Goal: Book appointment/travel/reservation

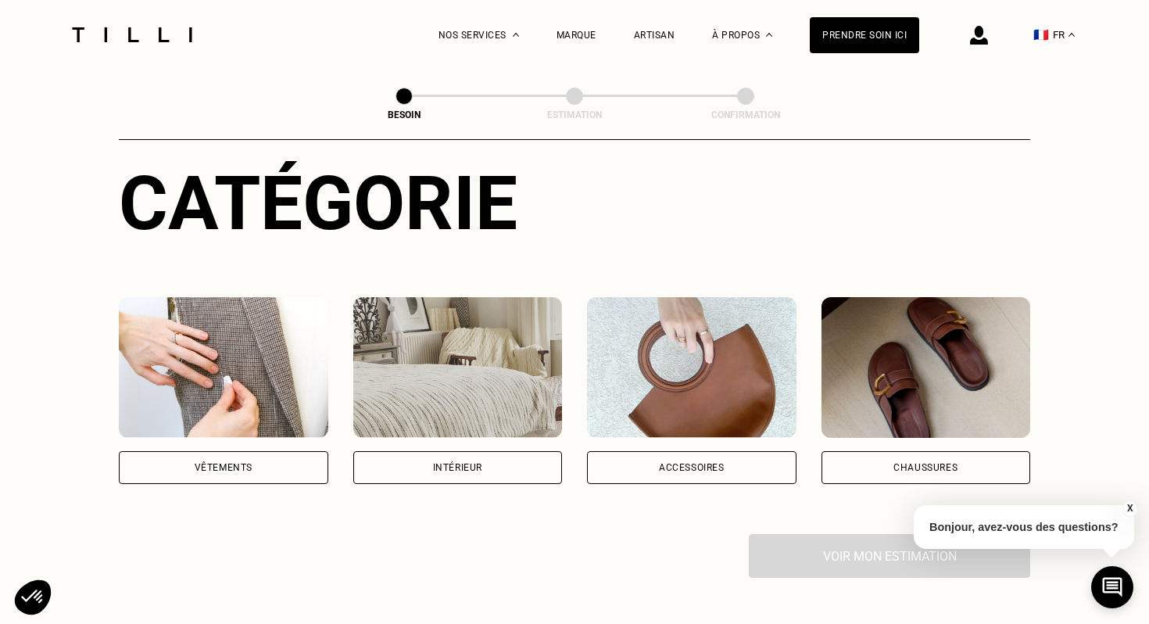
scroll to position [171, 0]
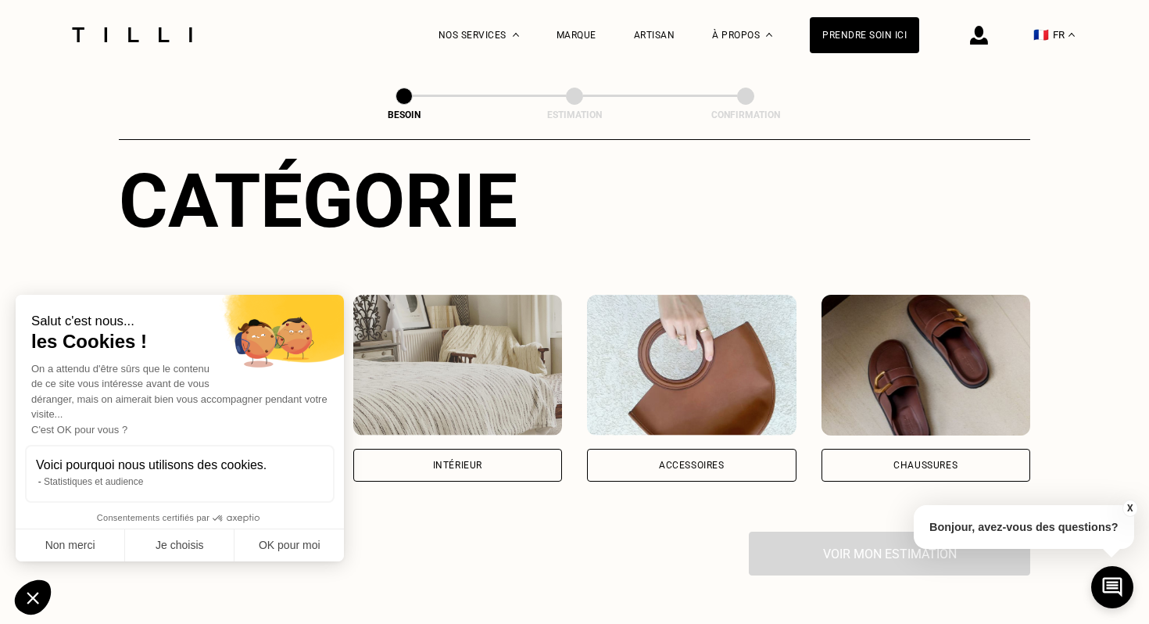
click at [225, 440] on div "Salut c'est nous... les Cookies ! On a attendu d'être sûrs que le contenu de ce…" at bounding box center [180, 401] width 328 height 213
click at [295, 541] on button "OK pour moi" at bounding box center [289, 545] width 109 height 33
checkbox input "true"
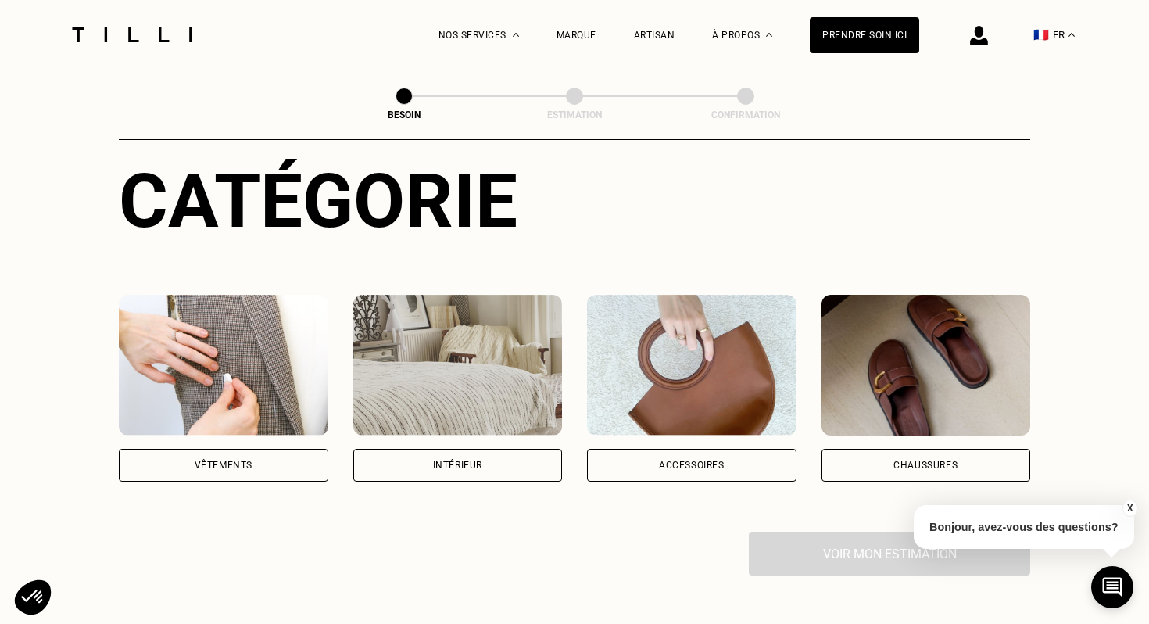
click at [264, 449] on div "Vêtements" at bounding box center [224, 465] width 210 height 33
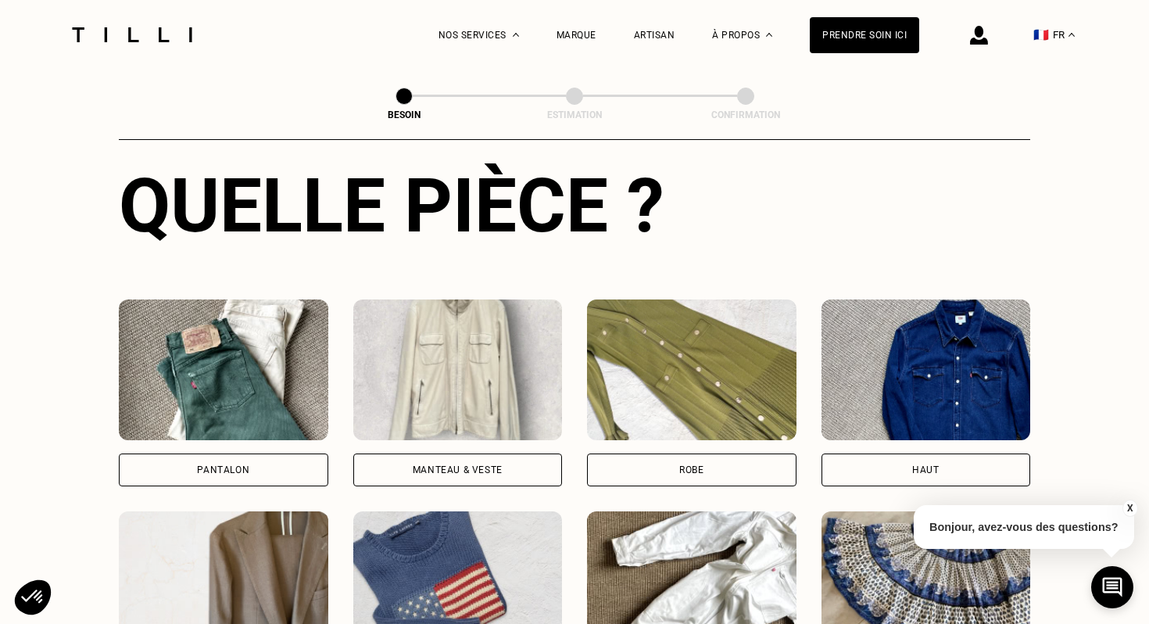
scroll to position [625, 0]
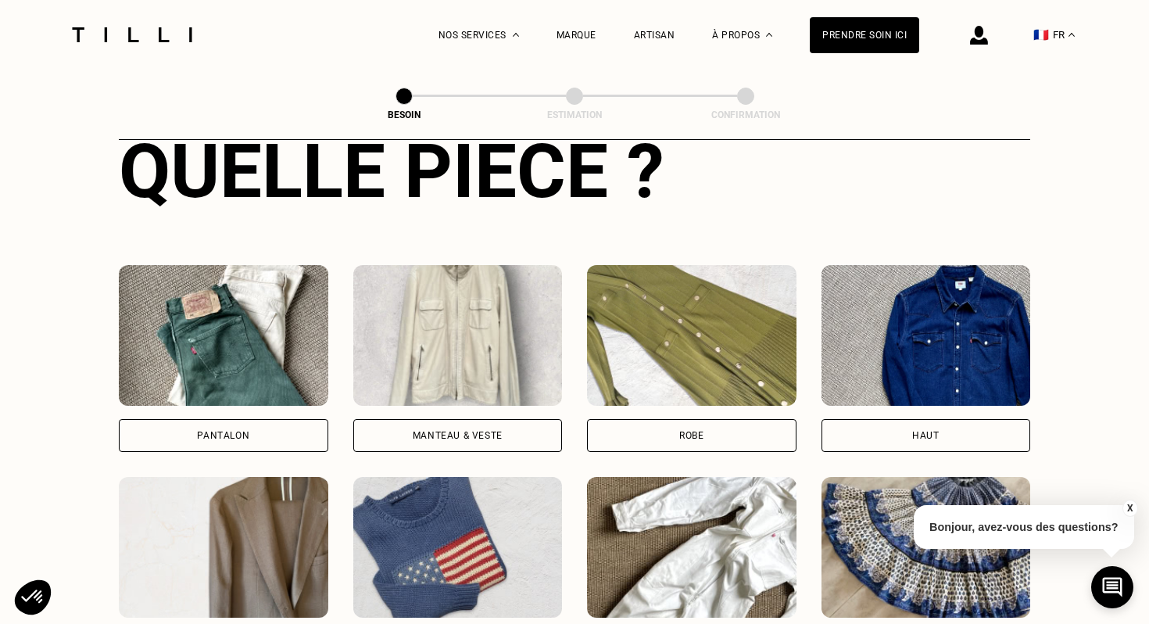
click at [450, 431] on div "Manteau & Veste" at bounding box center [458, 435] width 90 height 9
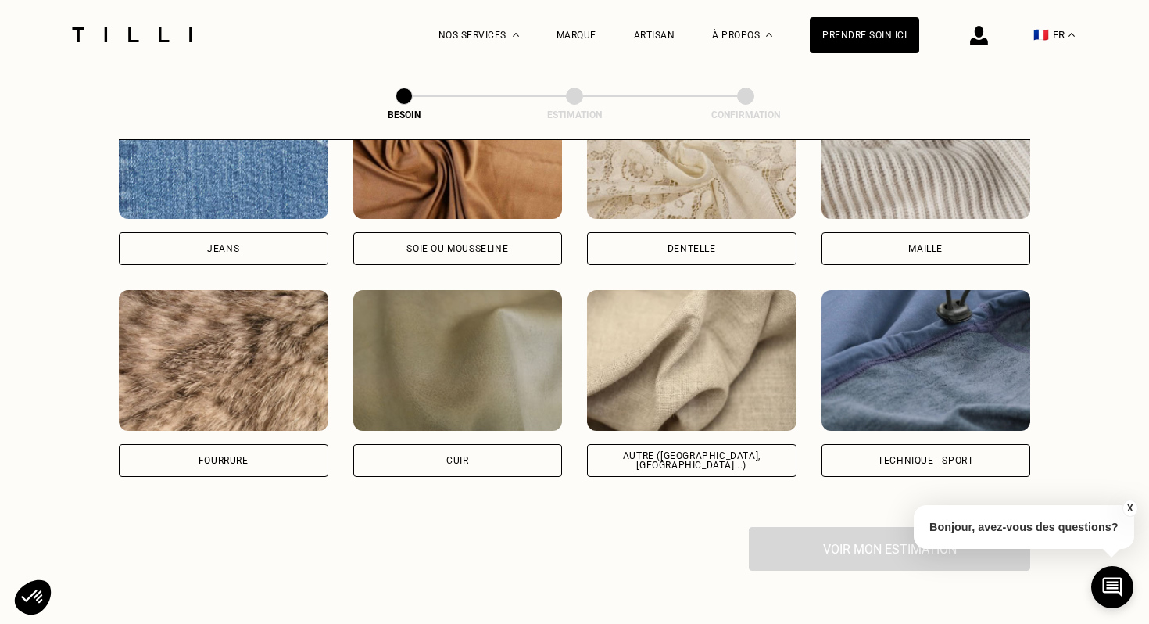
scroll to position [1764, 0]
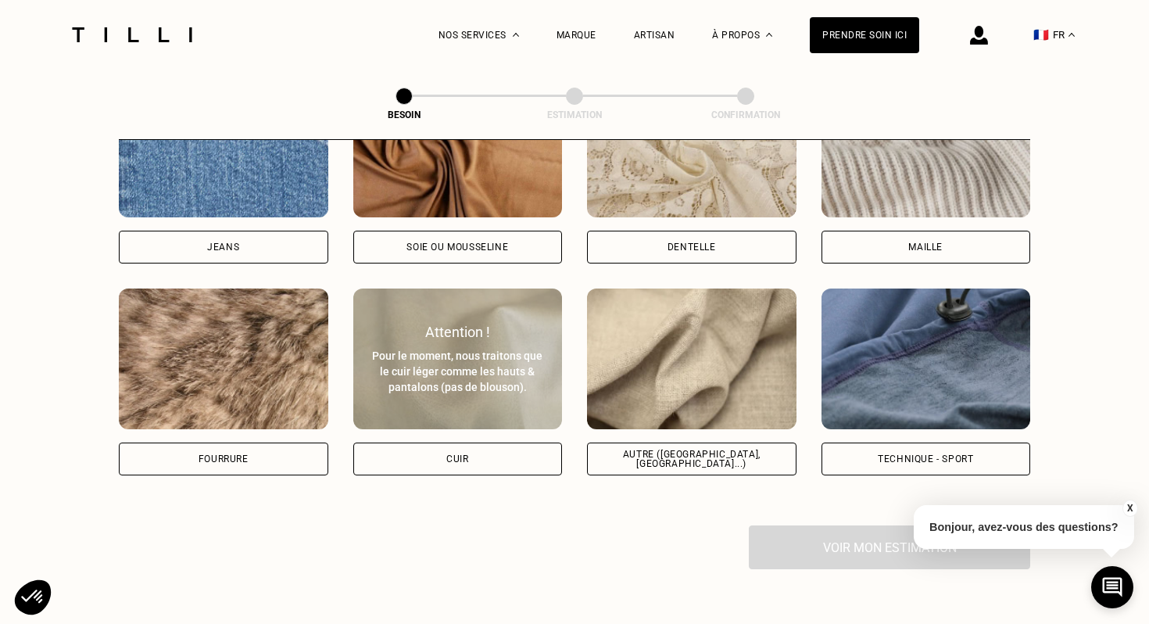
click at [454, 454] on div "Cuir" at bounding box center [457, 458] width 22 height 9
select select "FR"
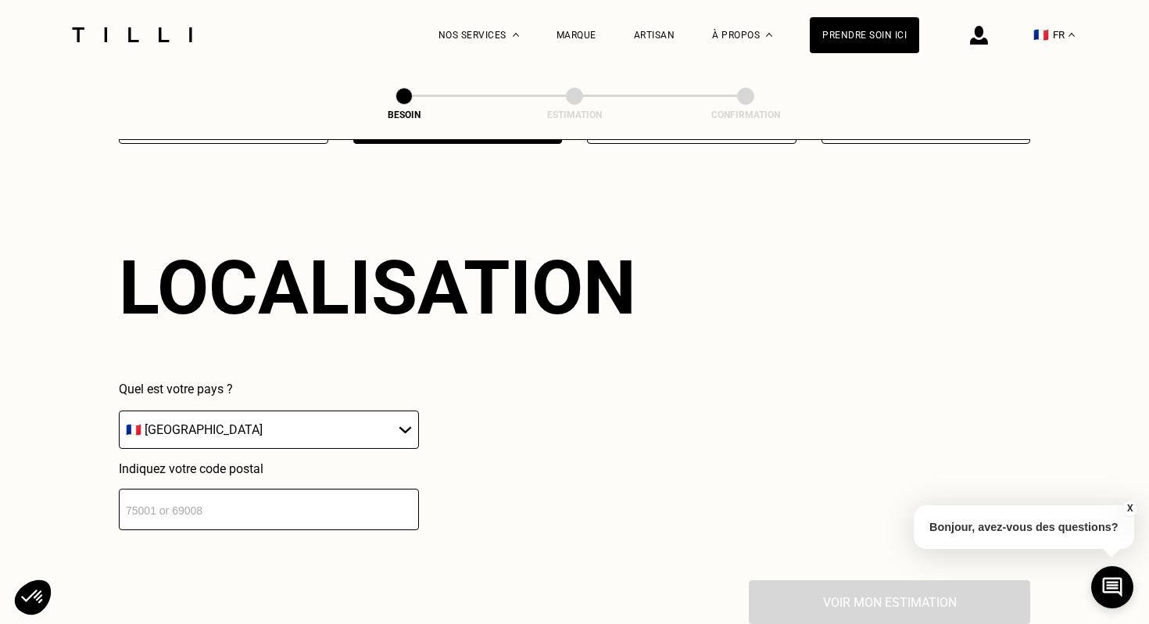
scroll to position [2105, 0]
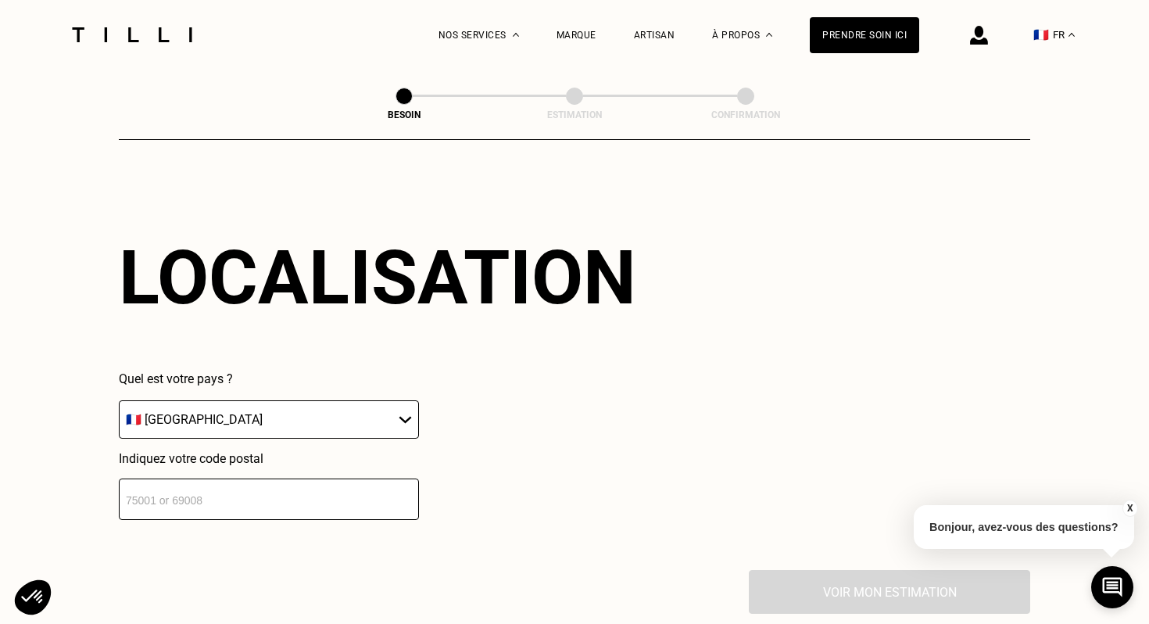
click at [333, 486] on input "number" at bounding box center [269, 498] width 300 height 41
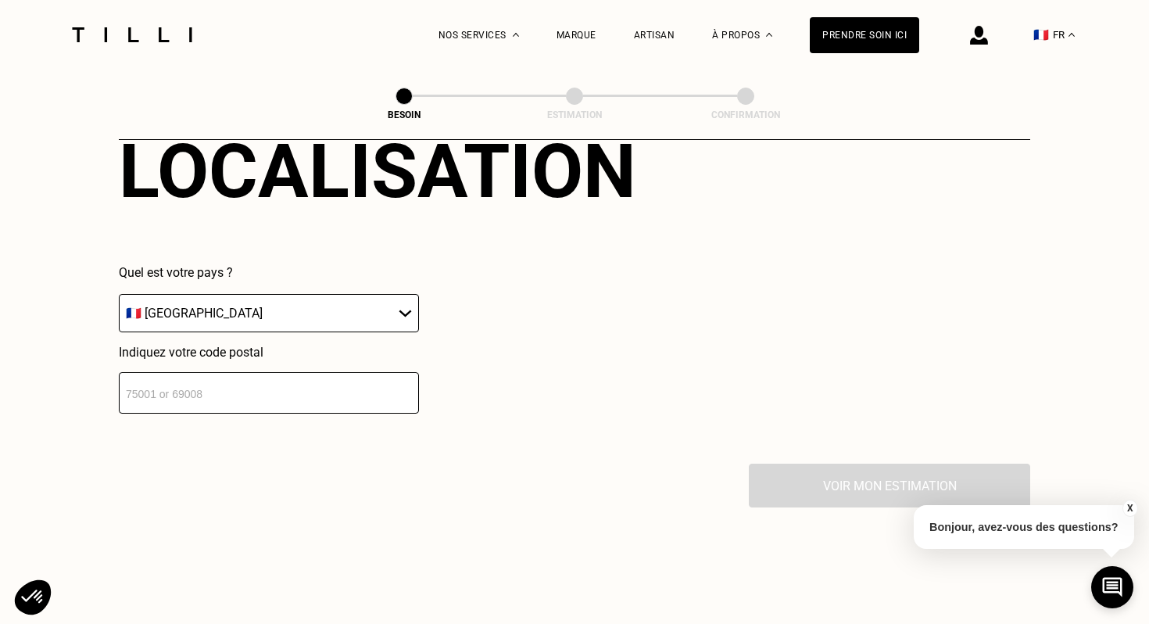
scroll to position [2213, 0]
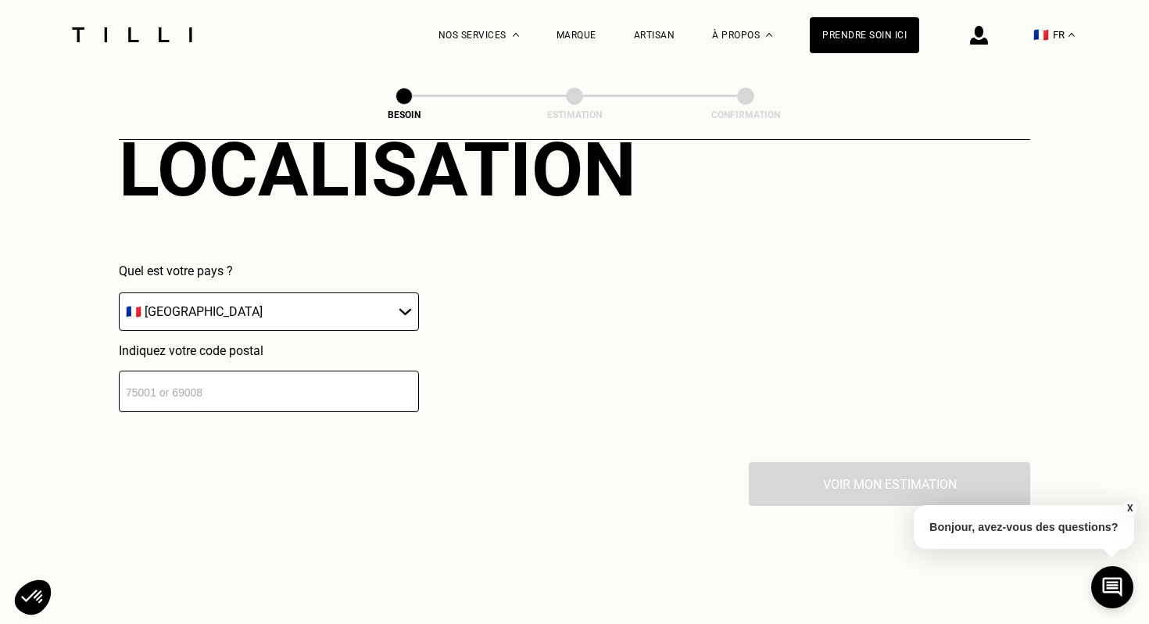
click at [209, 348] on div "Indiquez votre code postal" at bounding box center [269, 377] width 300 height 69
click at [194, 374] on input "number" at bounding box center [269, 391] width 300 height 41
click at [165, 394] on input "number" at bounding box center [269, 391] width 300 height 41
click at [226, 371] on input "number" at bounding box center [269, 391] width 300 height 41
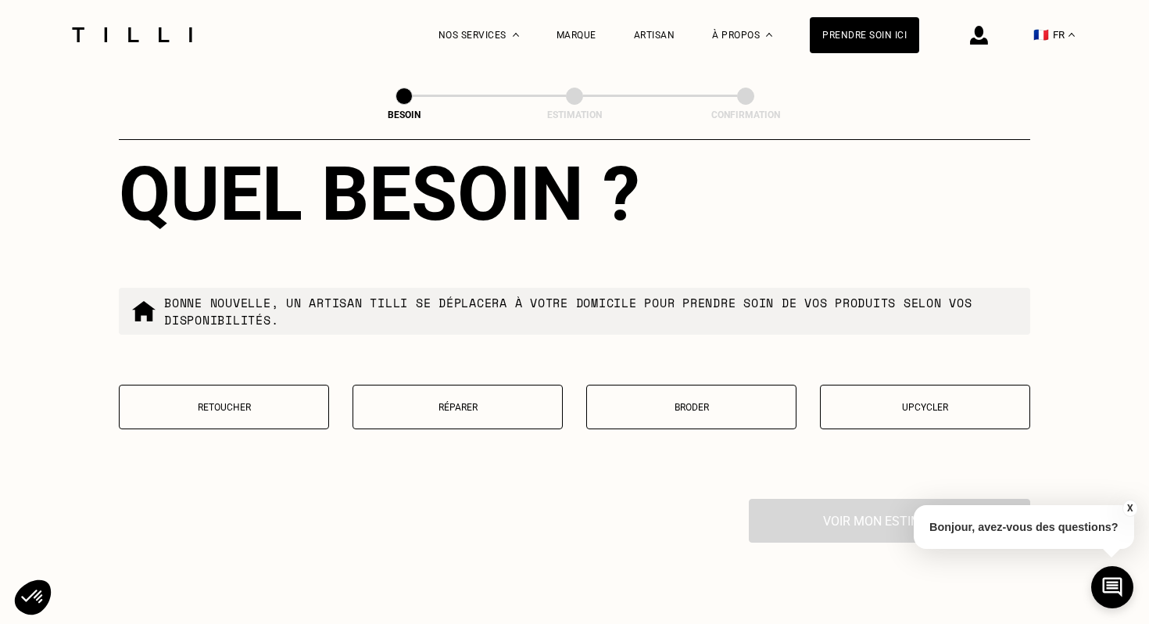
scroll to position [2577, 0]
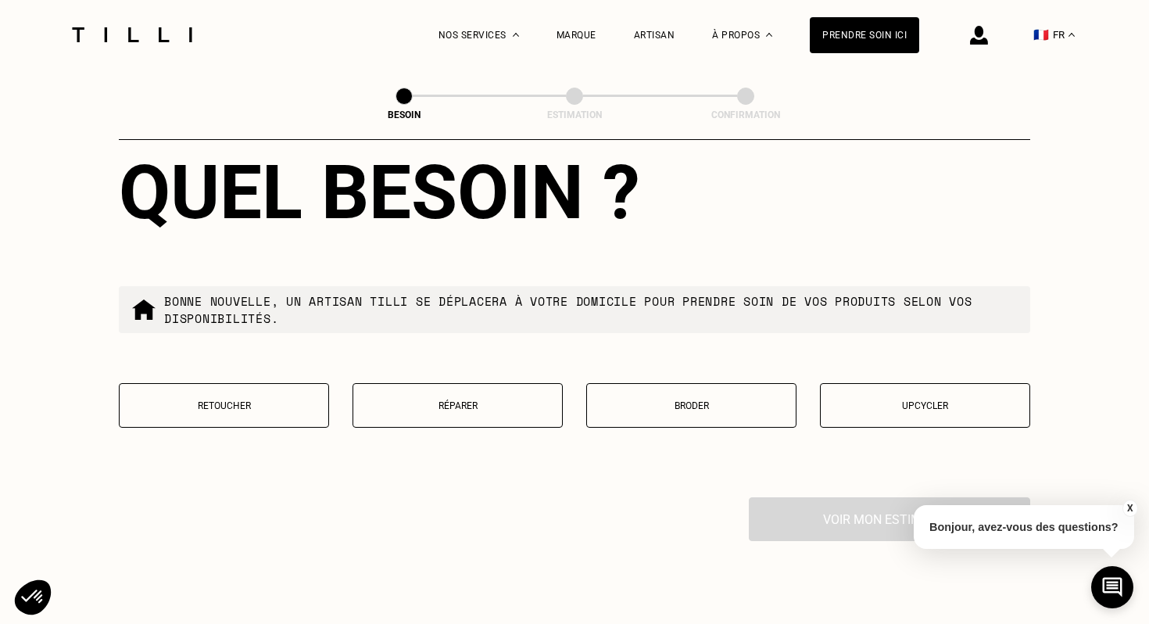
type input "92110"
click at [441, 402] on button "Réparer" at bounding box center [458, 405] width 210 height 45
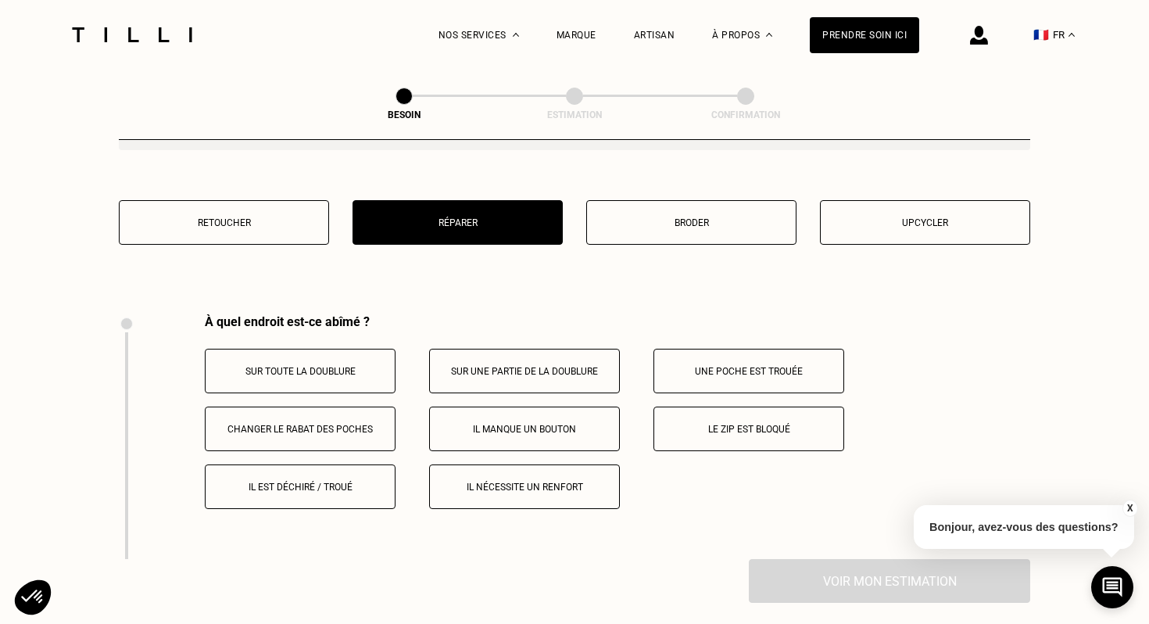
scroll to position [2704, 0]
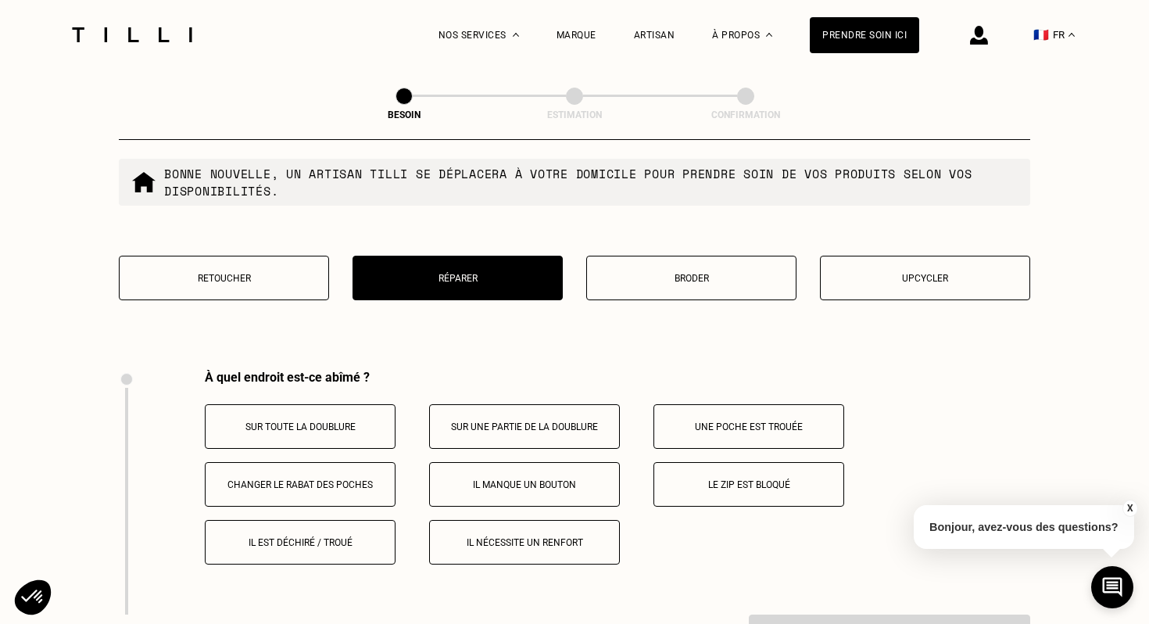
click at [288, 270] on button "Retoucher" at bounding box center [224, 278] width 210 height 45
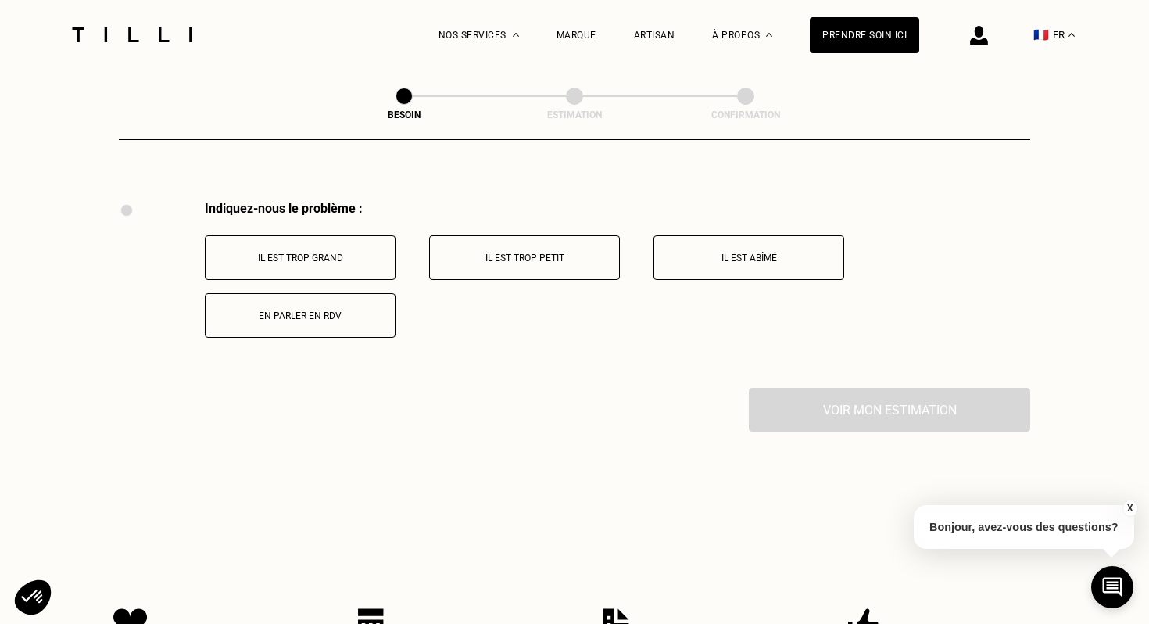
scroll to position [2883, 0]
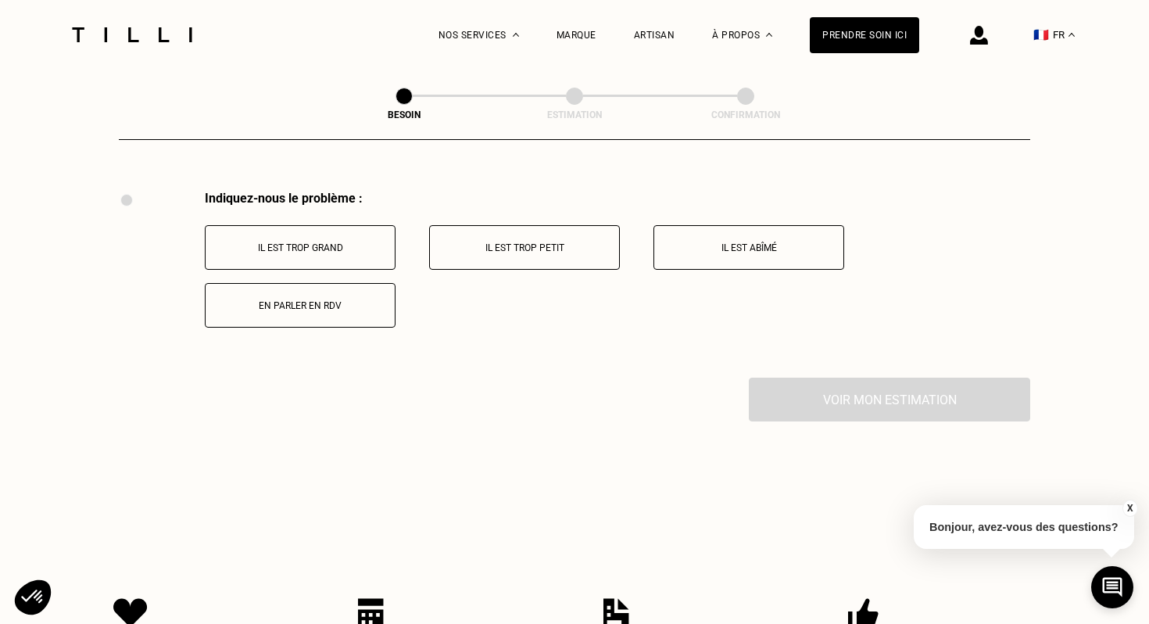
click at [729, 242] on p "Il est abîmé" at bounding box center [749, 247] width 174 height 11
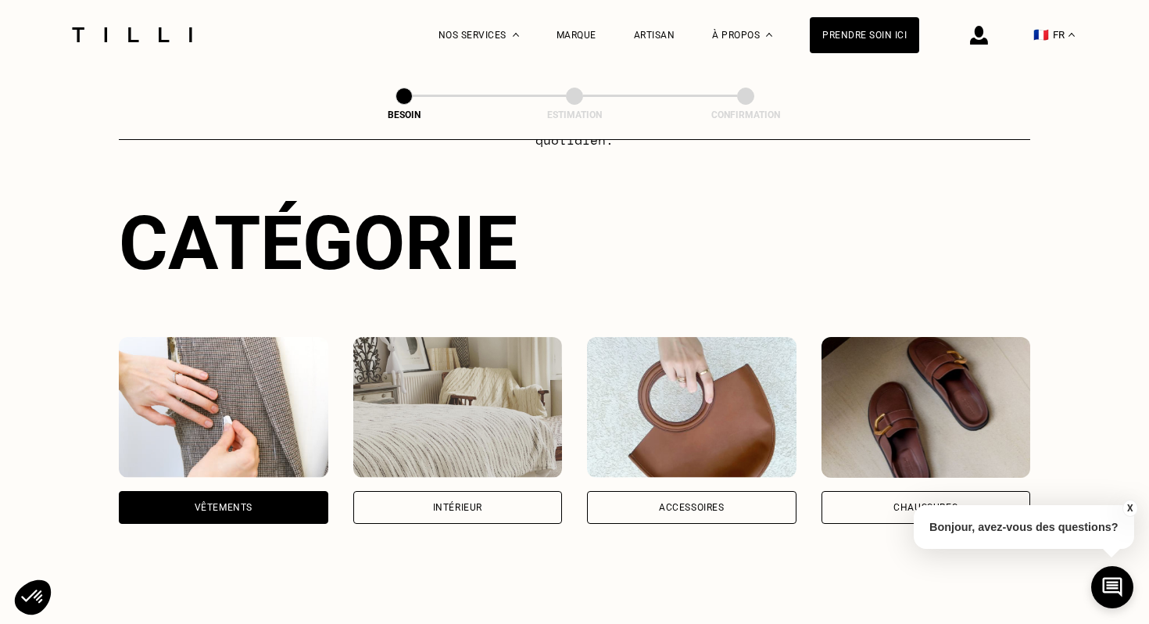
scroll to position [156, 0]
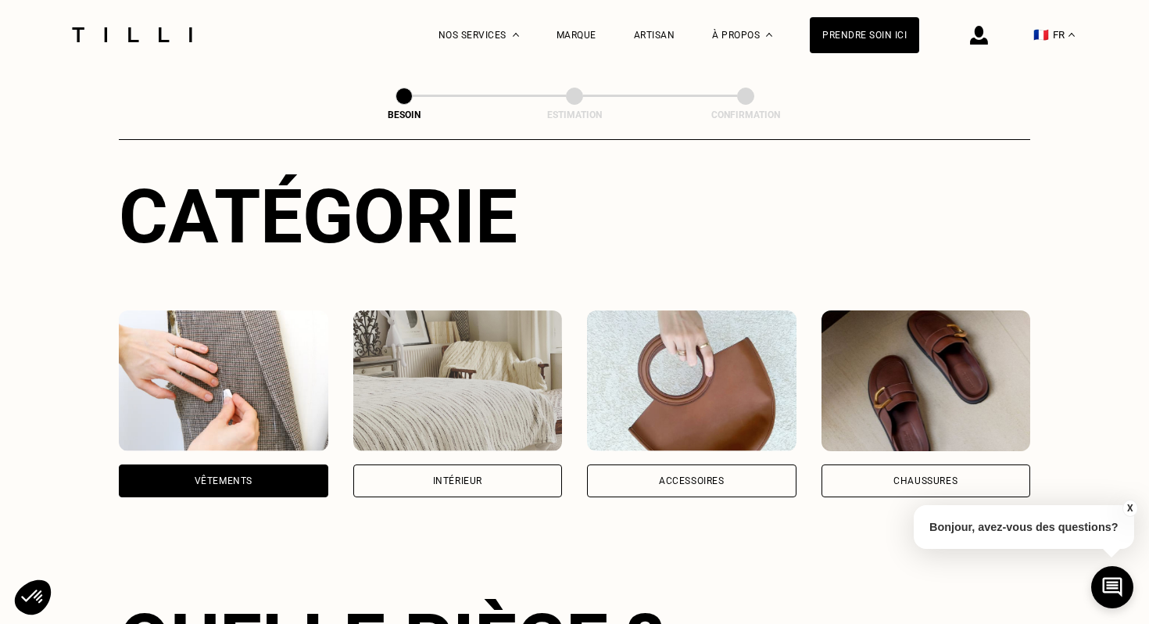
click at [744, 469] on div "Accessoires" at bounding box center [692, 480] width 210 height 33
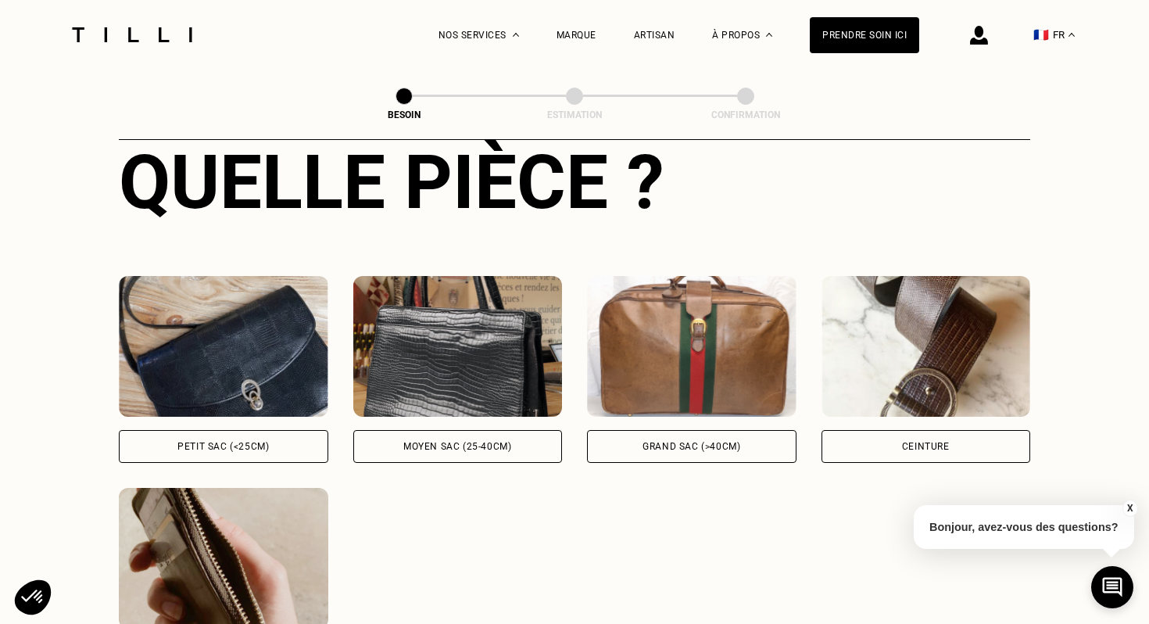
scroll to position [622, 0]
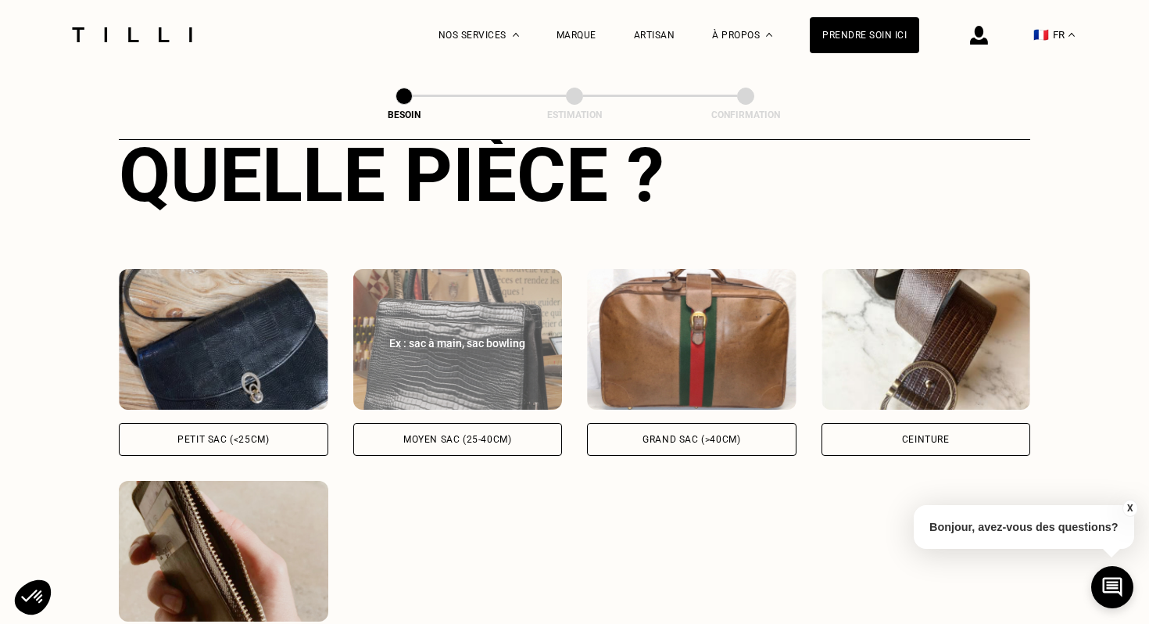
click at [511, 429] on div "Moyen sac (25-40cm)" at bounding box center [458, 439] width 210 height 33
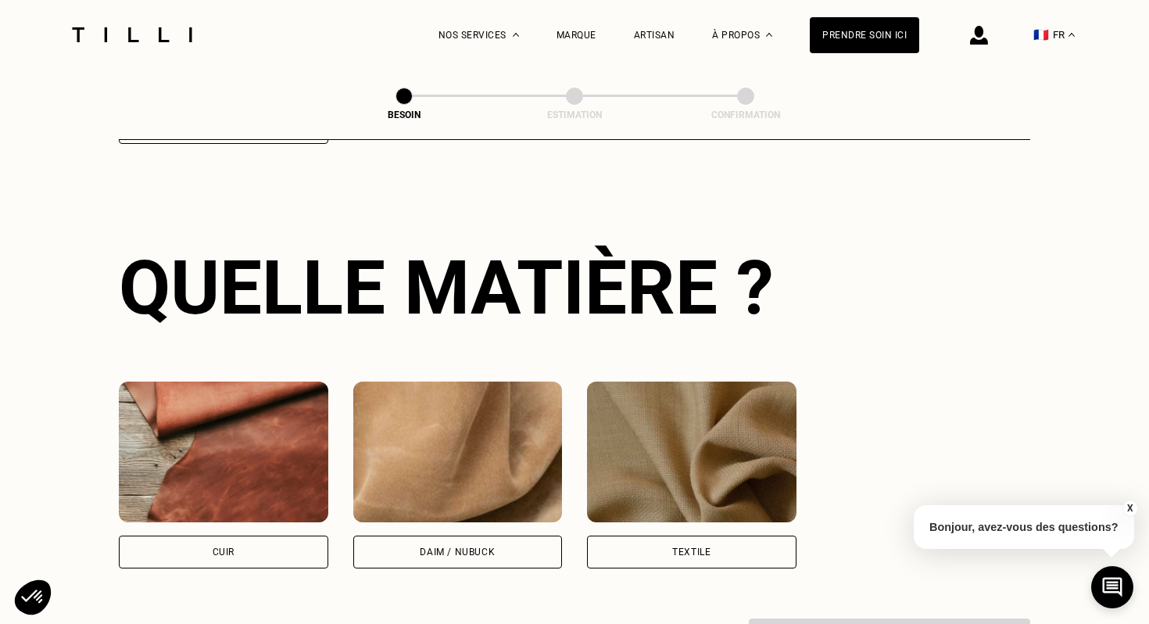
scroll to position [1145, 0]
click at [242, 554] on div "Quelle matière ? Cuir Daim / Nubuck Textile" at bounding box center [575, 406] width 912 height 425
click at [242, 544] on div "Cuir" at bounding box center [224, 552] width 210 height 33
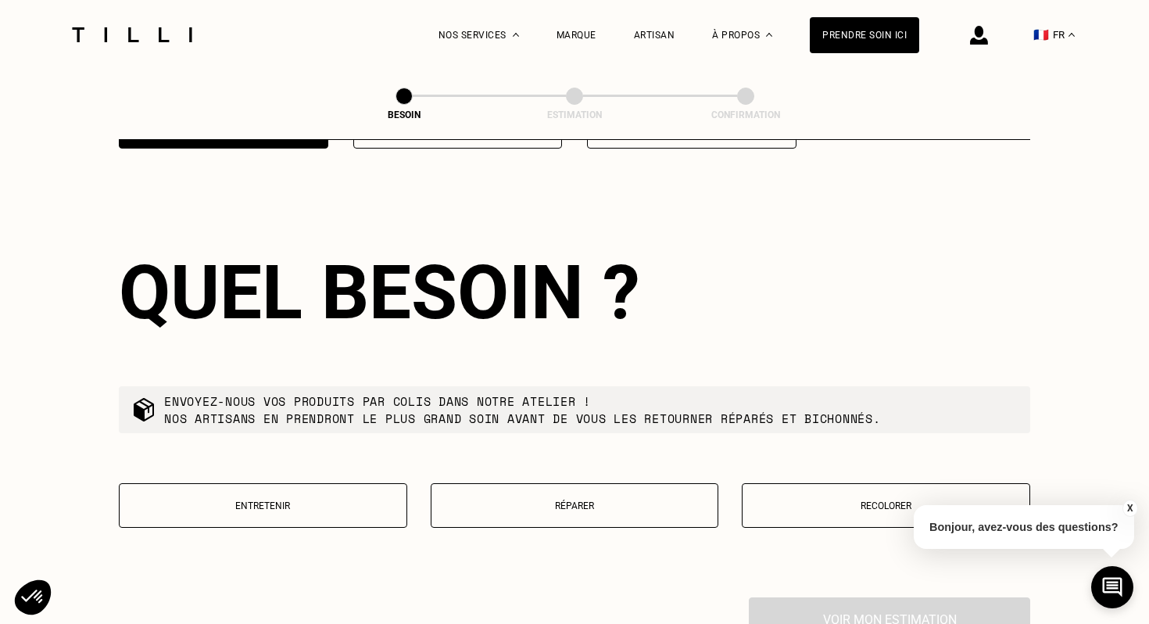
scroll to position [1571, 0]
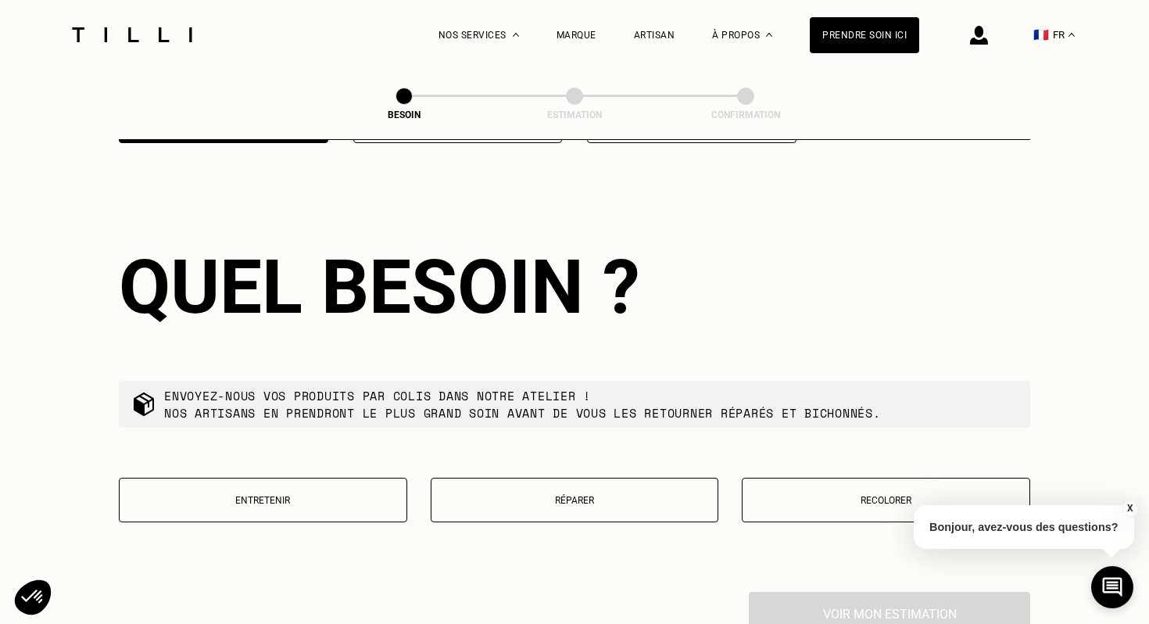
click at [858, 495] on p "Recolorer" at bounding box center [886, 500] width 271 height 11
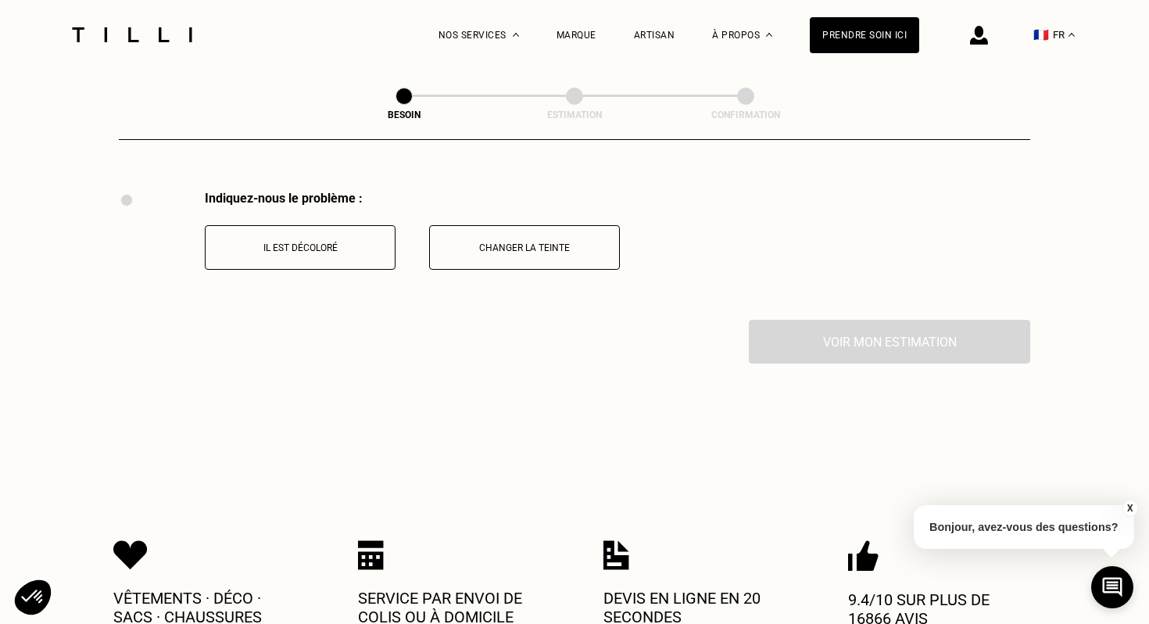
scroll to position [1973, 0]
click at [314, 224] on button "Il est décoloré" at bounding box center [300, 246] width 191 height 45
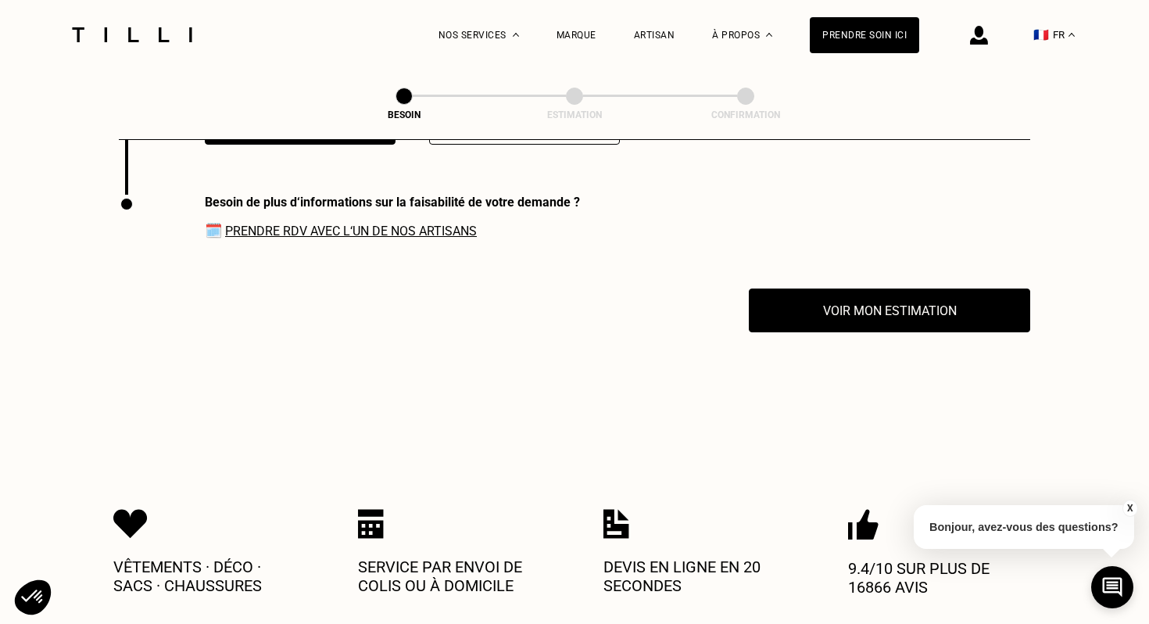
scroll to position [2099, 0]
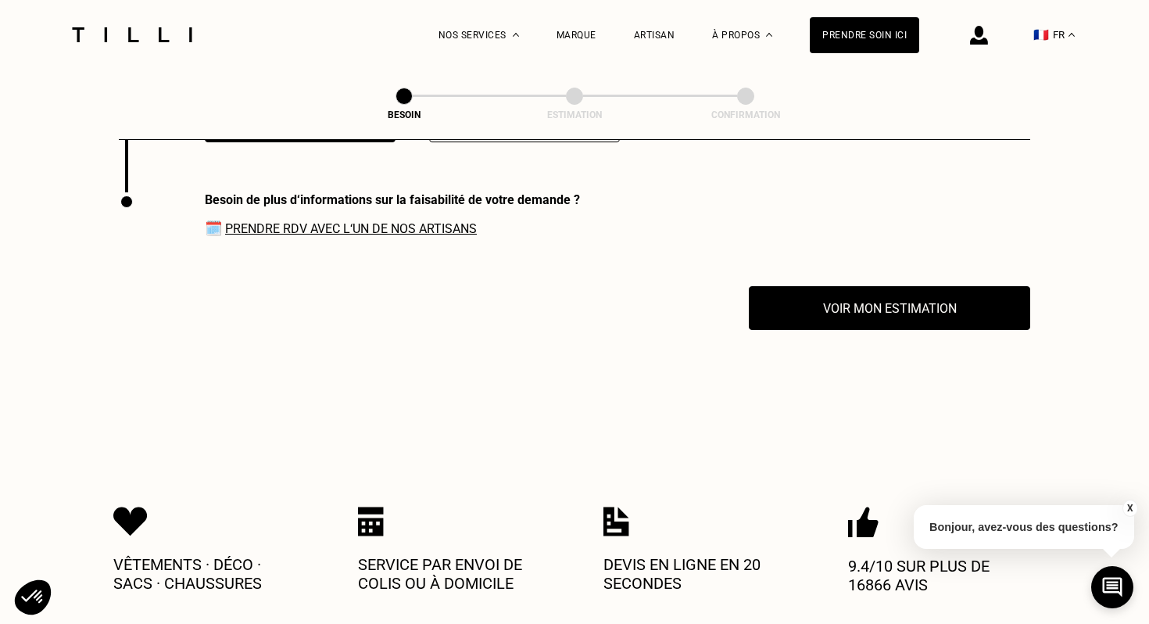
click at [314, 221] on link "Prendre RDV avec l‘un de nos artisans" at bounding box center [351, 228] width 252 height 15
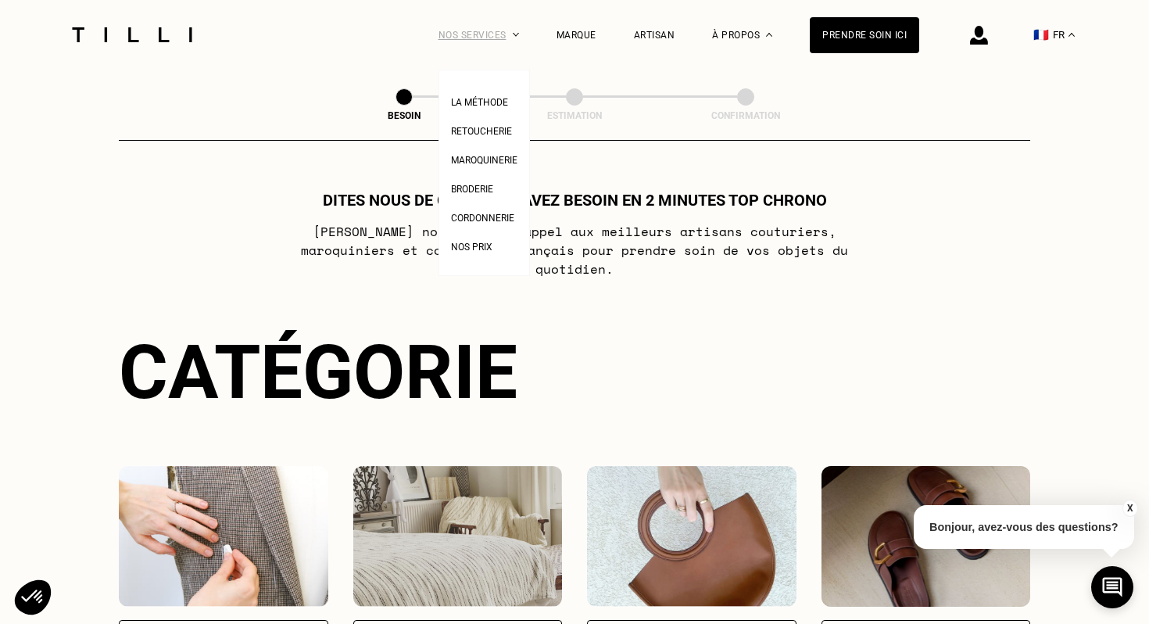
click at [490, 35] on div "Nos services" at bounding box center [479, 35] width 81 height 70
click at [499, 161] on span "Maroquinerie" at bounding box center [484, 160] width 66 height 11
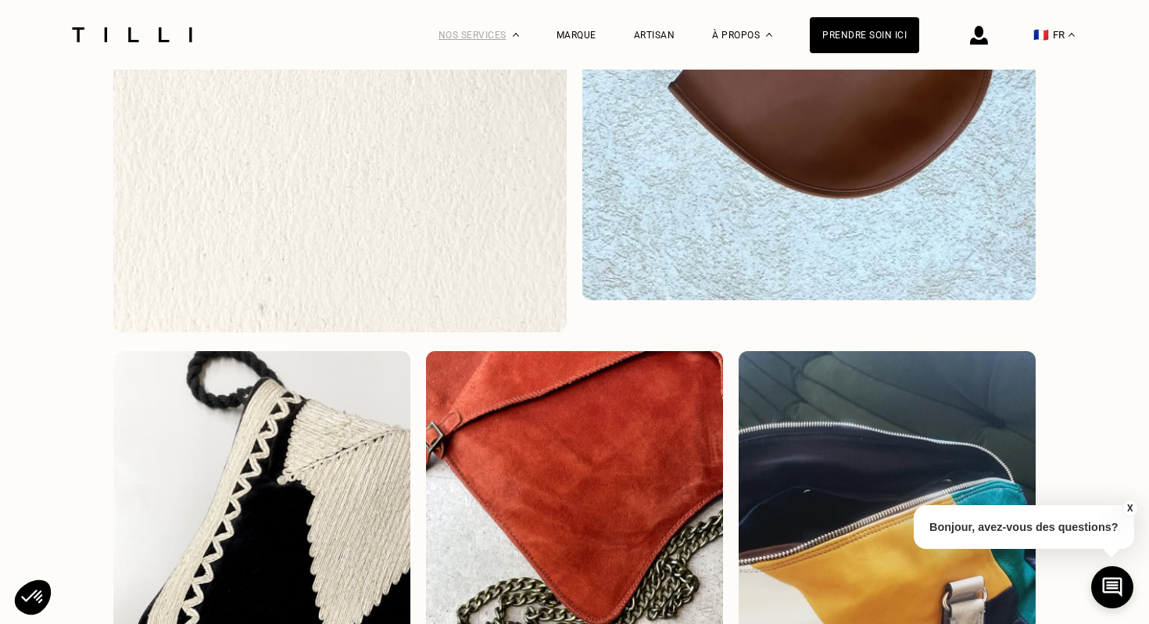
scroll to position [1725, 0]
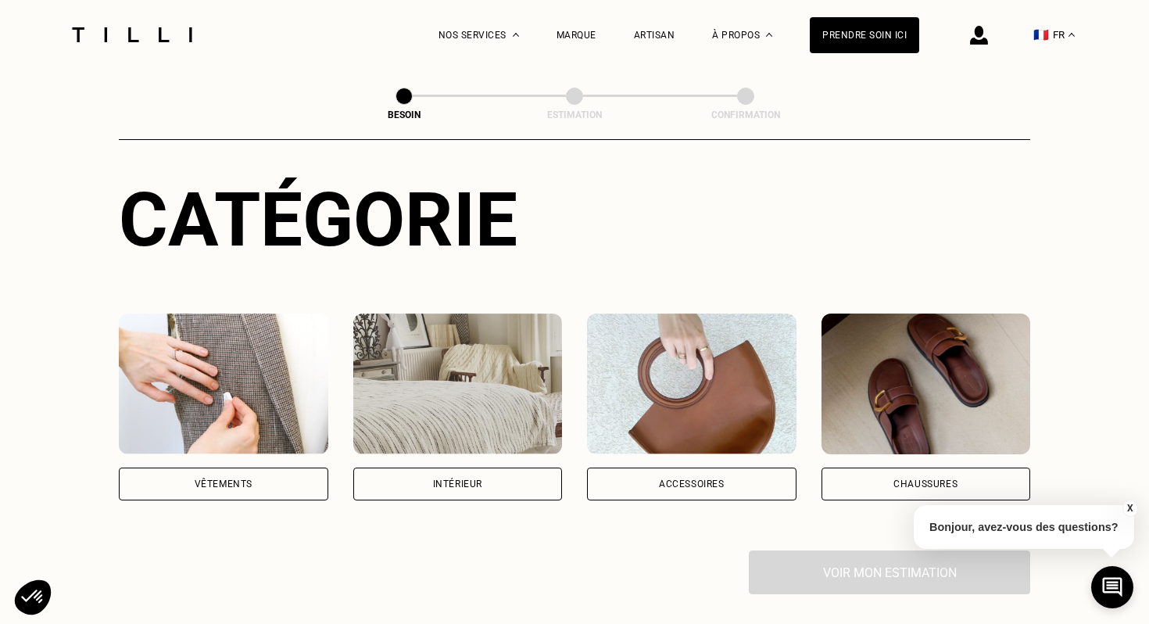
scroll to position [156, 0]
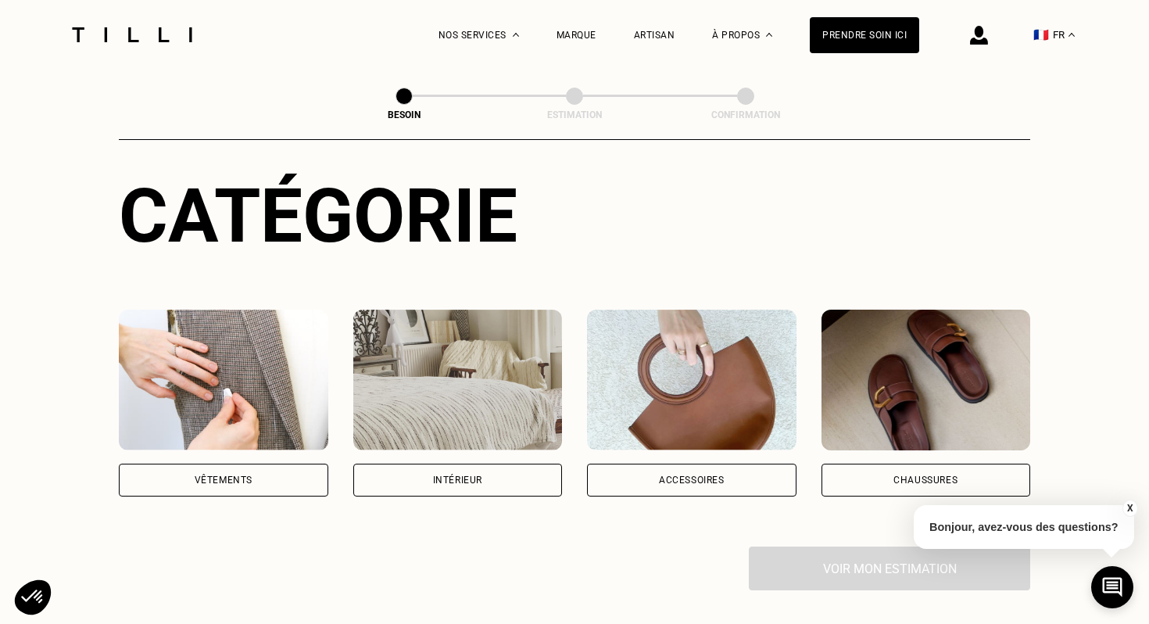
click at [695, 433] on div "Accessoires" at bounding box center [692, 403] width 210 height 187
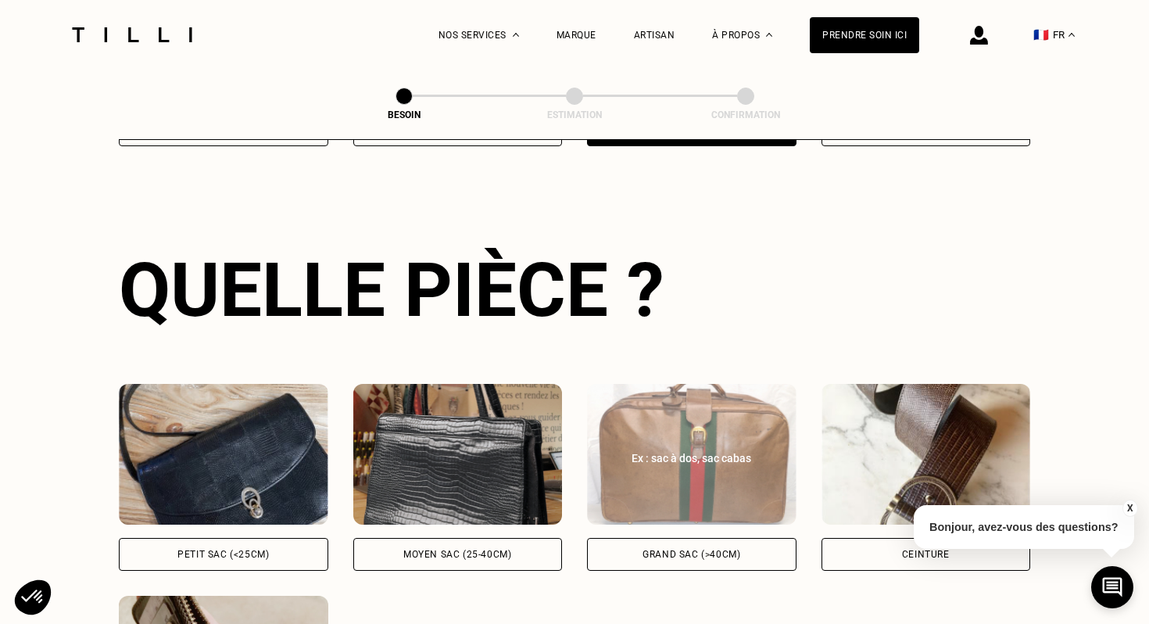
scroll to position [509, 0]
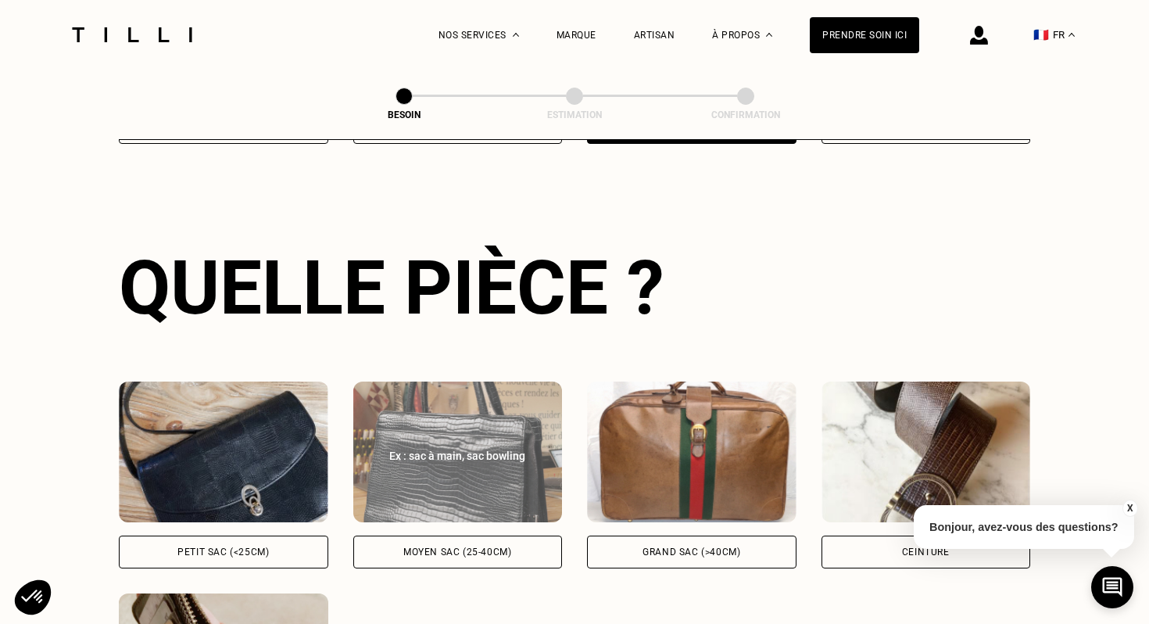
click at [408, 547] on div "Moyen sac (25-40cm)" at bounding box center [457, 551] width 108 height 9
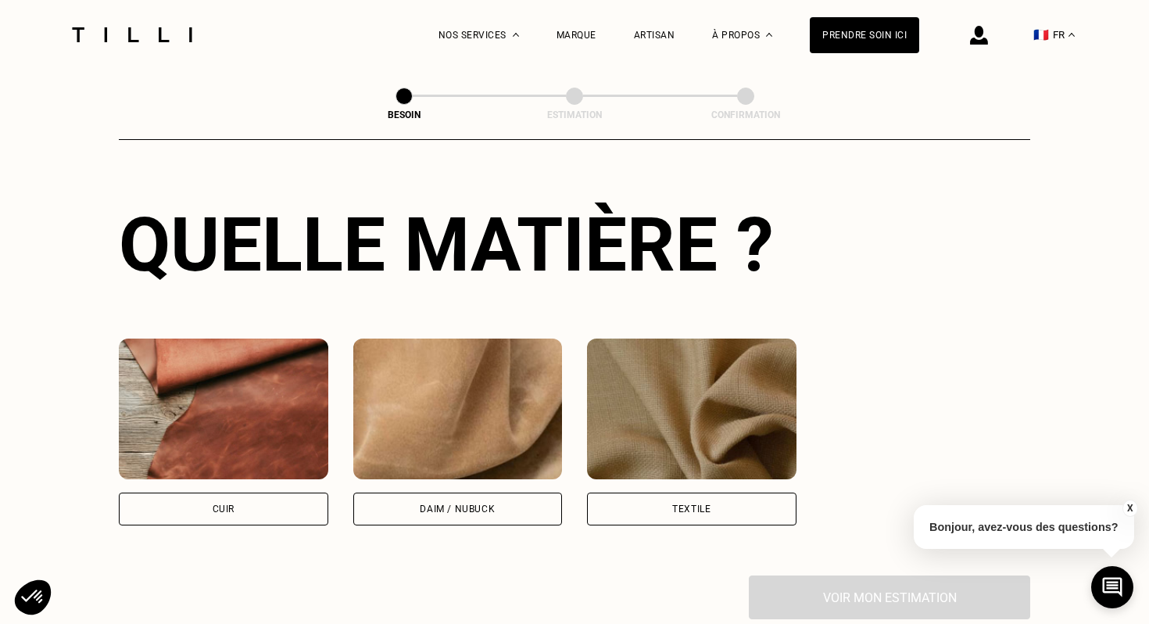
scroll to position [1189, 0]
click at [248, 500] on div "Cuir" at bounding box center [224, 508] width 210 height 33
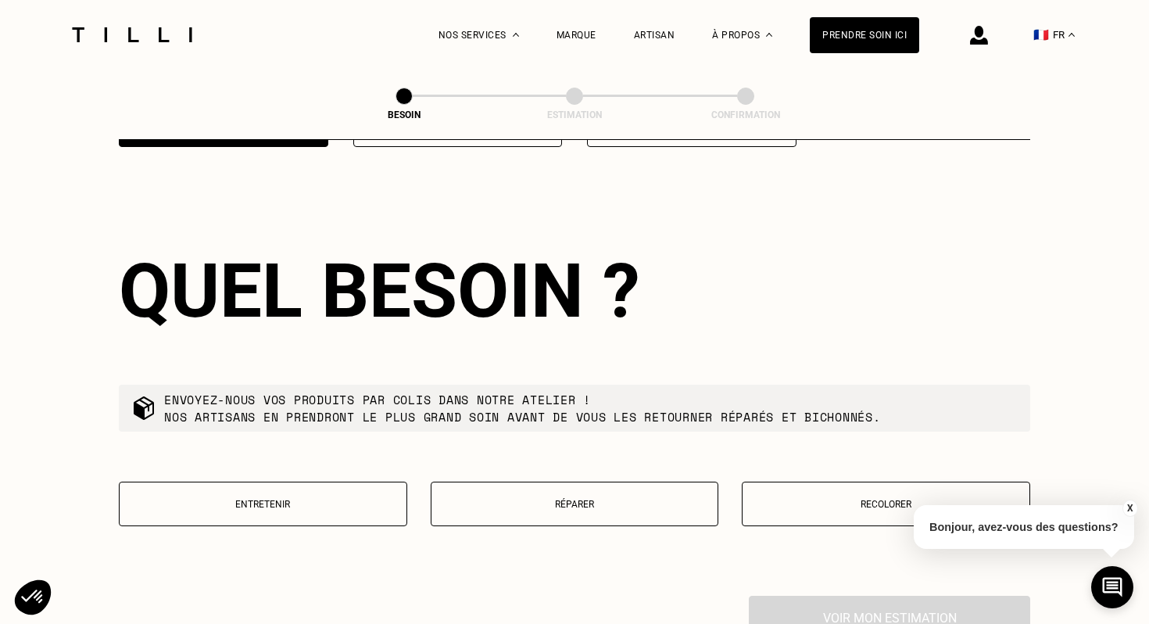
scroll to position [1571, 0]
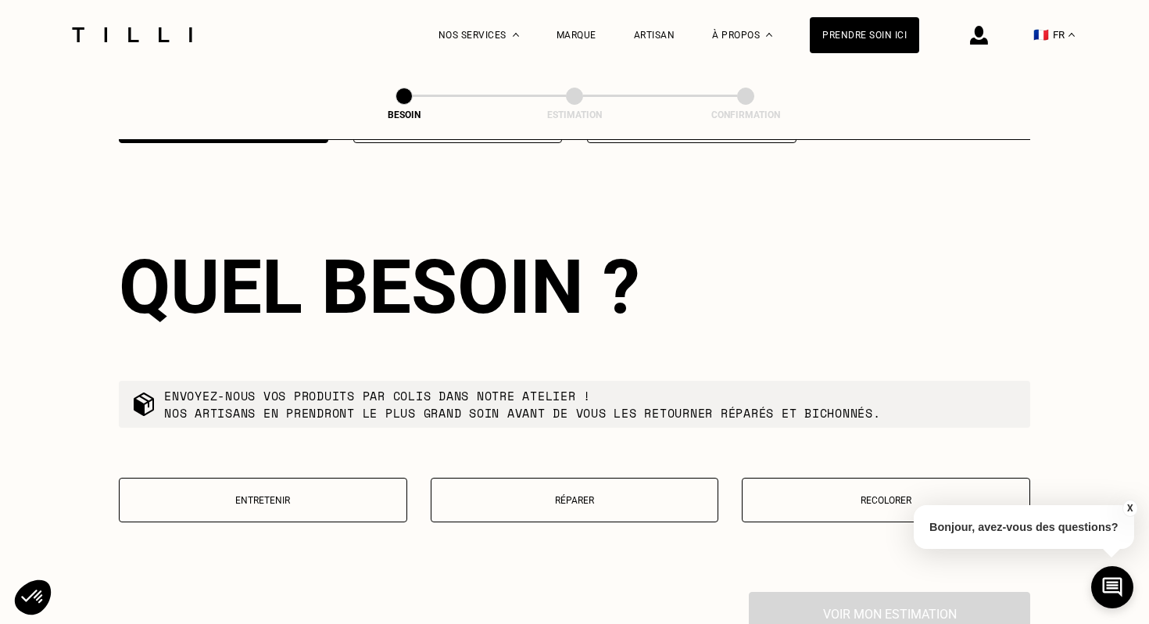
click at [333, 503] on button "Entretenir" at bounding box center [263, 500] width 288 height 45
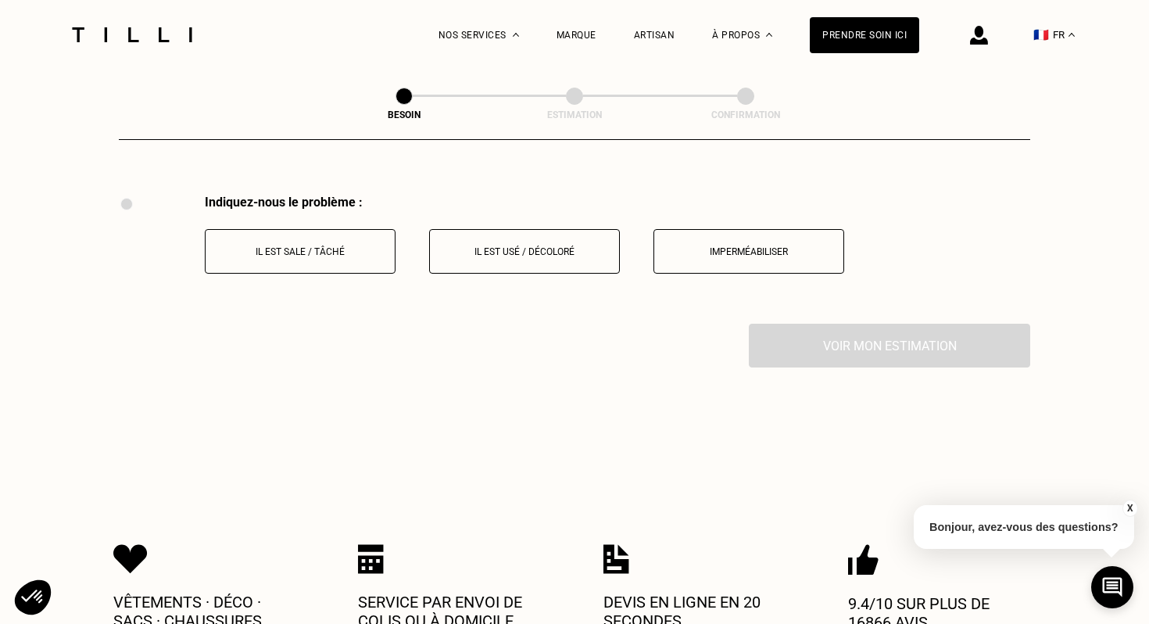
scroll to position [1970, 0]
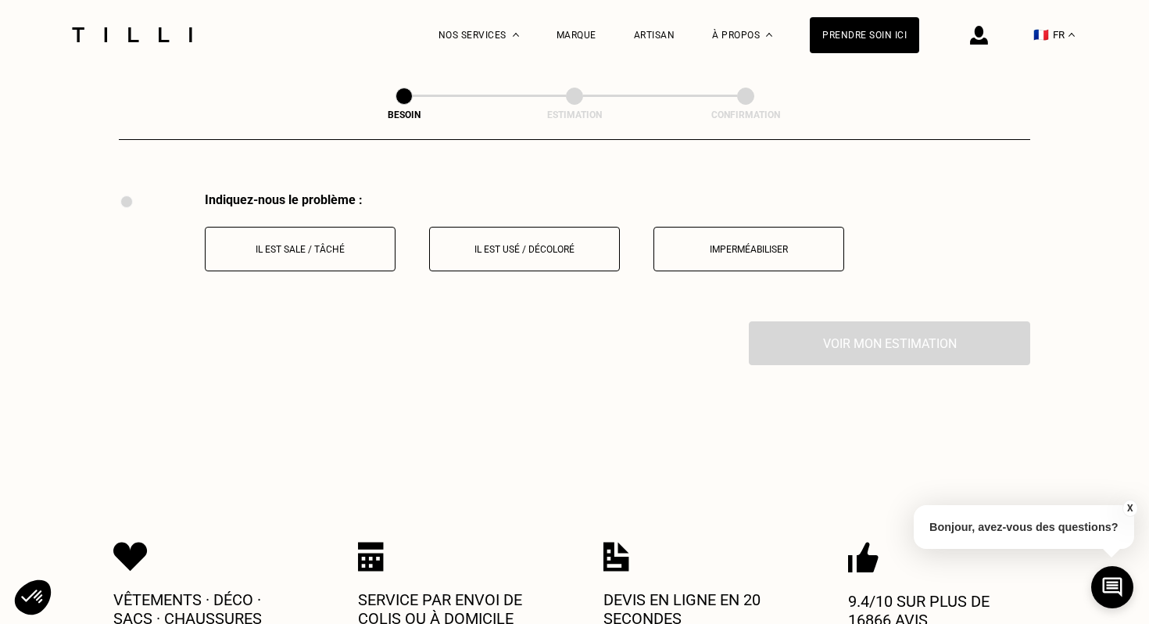
click at [502, 242] on button "Il est usé / décoloré" at bounding box center [524, 249] width 191 height 45
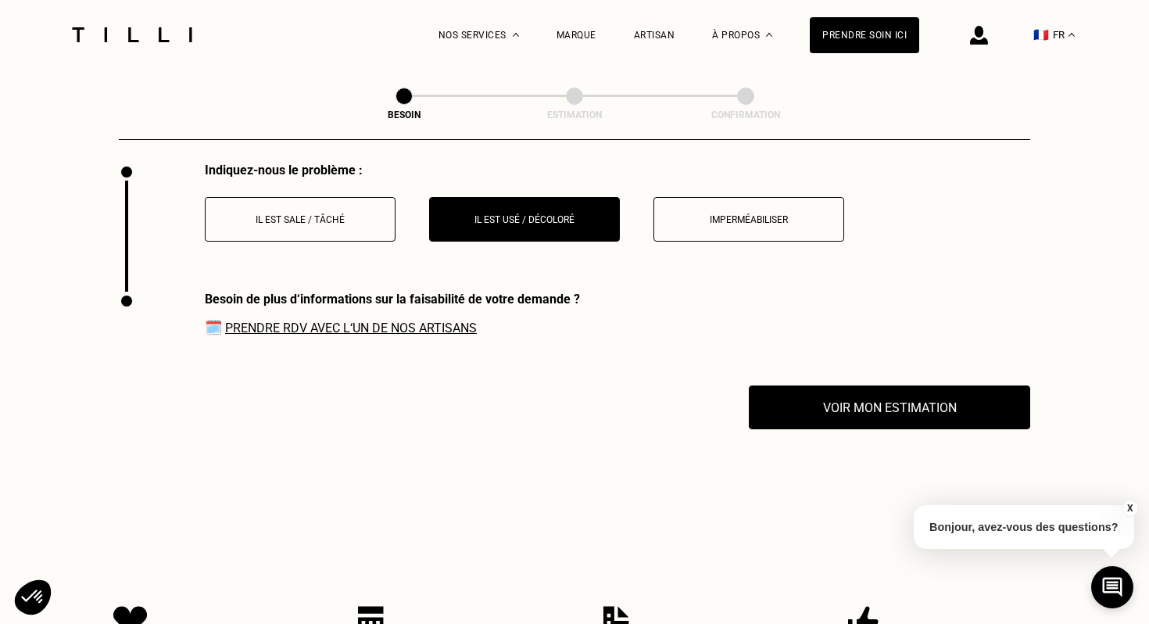
scroll to position [1998, 0]
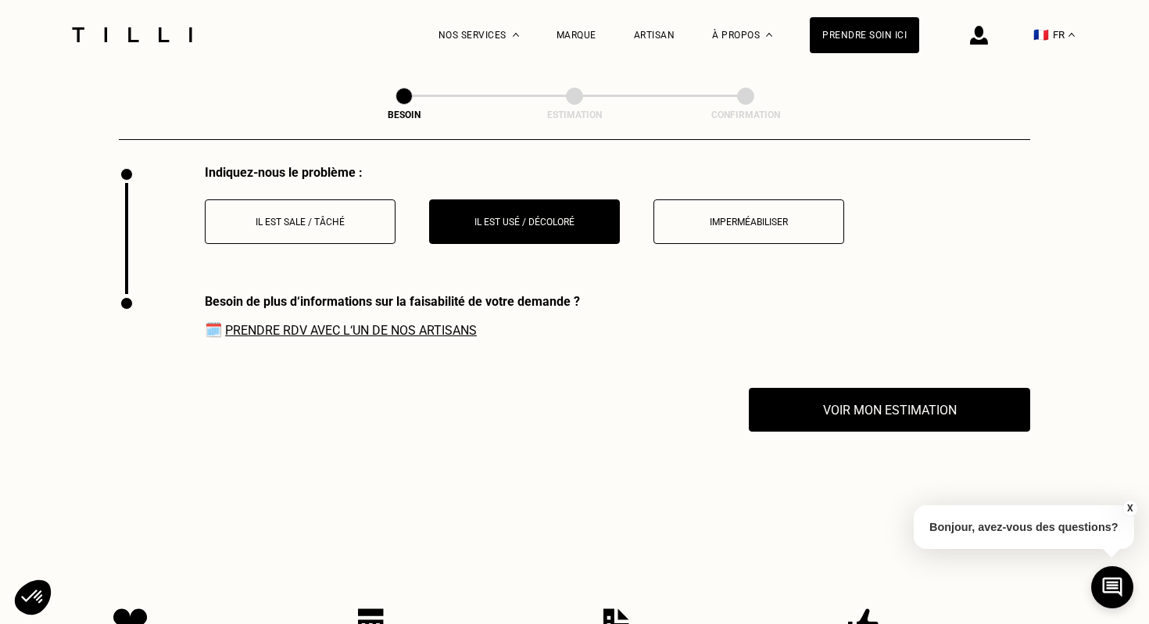
click at [439, 323] on link "Prendre RDV avec l‘un de nos artisans" at bounding box center [351, 330] width 252 height 15
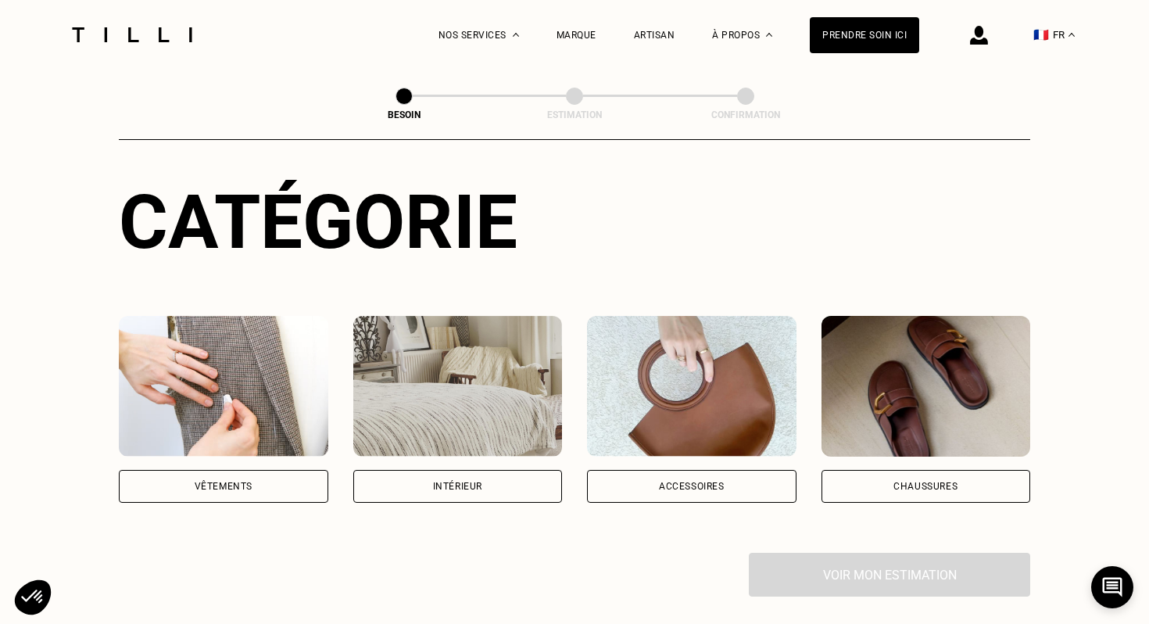
scroll to position [153, 0]
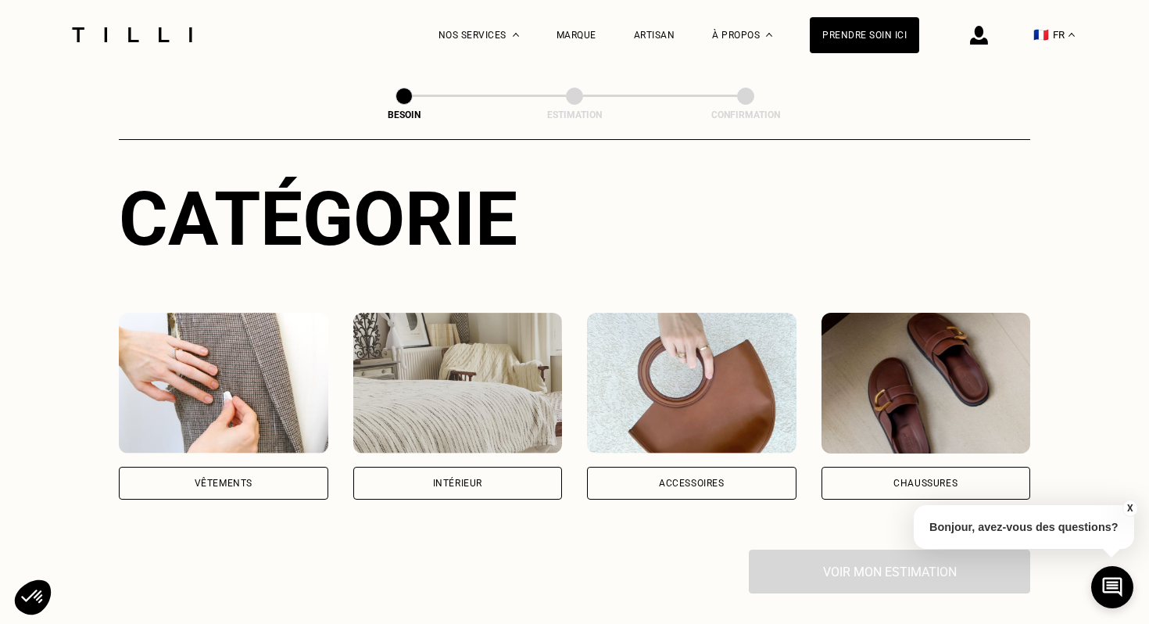
click at [220, 478] on div "Vêtements" at bounding box center [224, 482] width 58 height 9
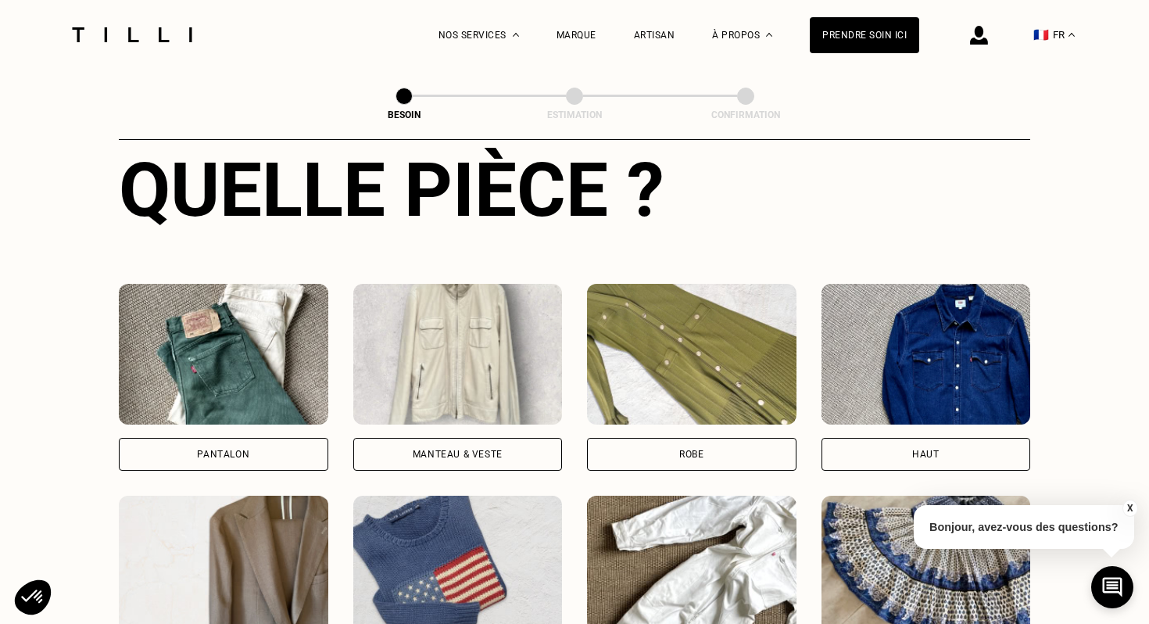
scroll to position [609, 0]
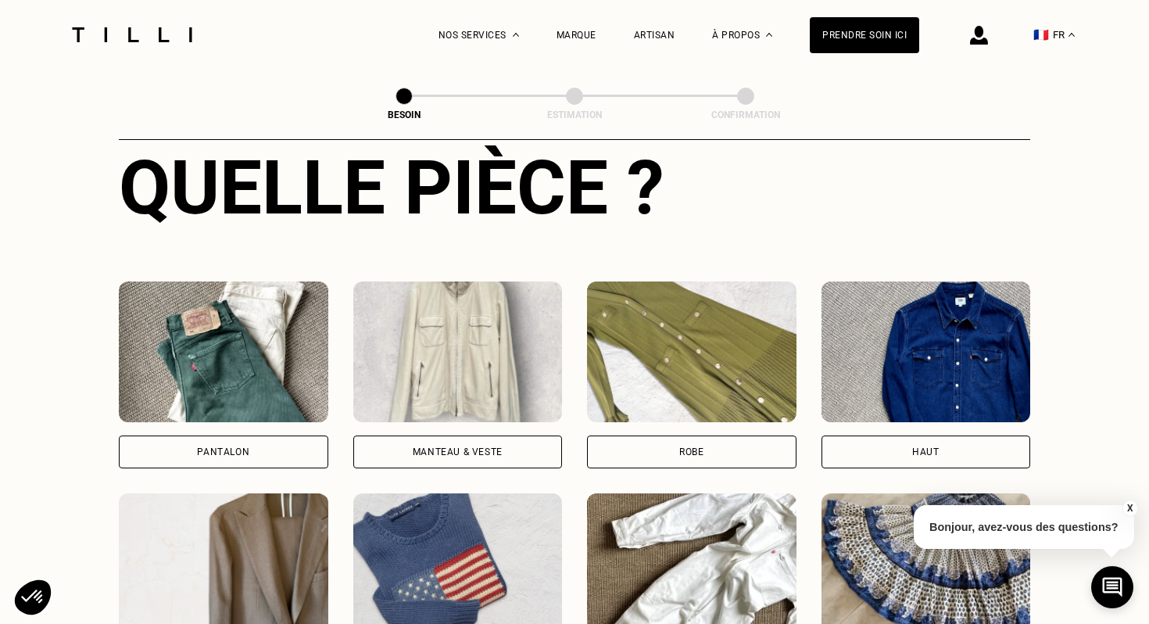
click at [453, 447] on div "Manteau & Veste" at bounding box center [458, 451] width 90 height 9
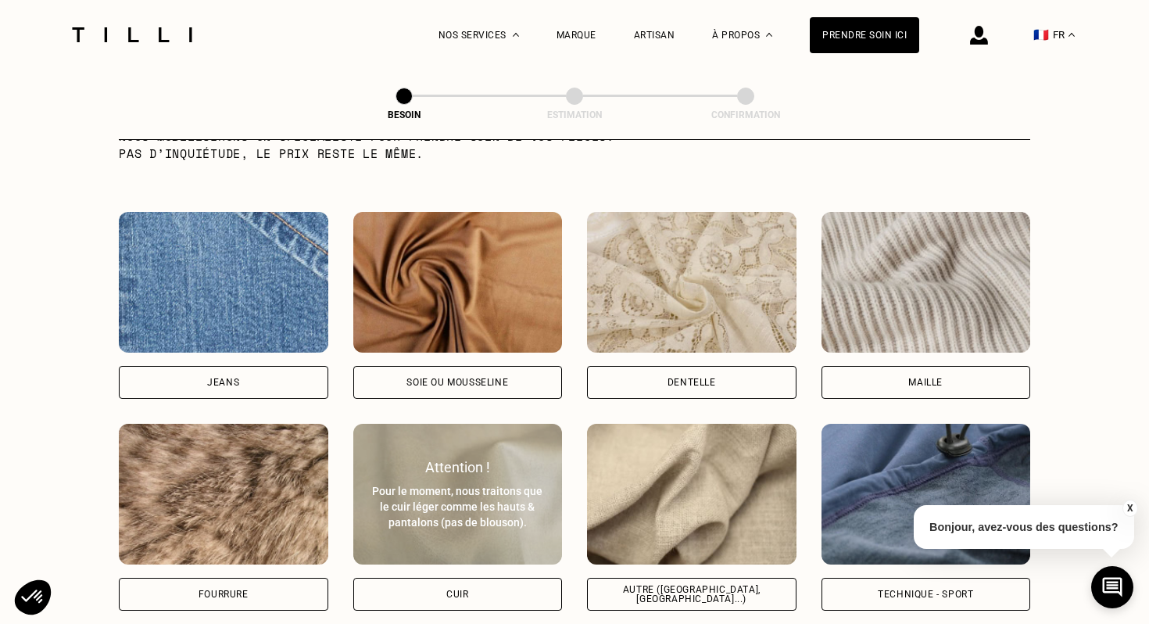
scroll to position [1627, 0]
